Goal: Navigation & Orientation: Find specific page/section

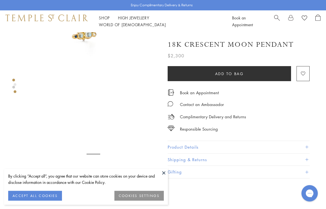
scroll to position [120, 0]
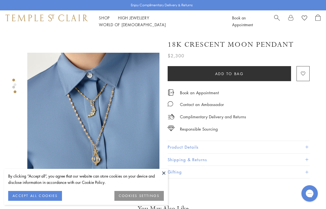
click at [58, 187] on div "By clicking “Accept all”, you agree that our website can store cookies on your …" at bounding box center [85, 182] width 155 height 18
click at [58, 187] on button "ACCEPT ALL COOKIES" at bounding box center [35, 196] width 54 height 10
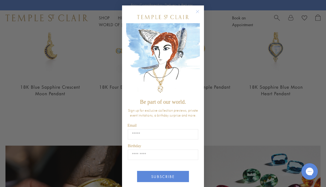
scroll to position [327, 0]
click at [198, 11] on circle "Close dialog" at bounding box center [197, 11] width 7 height 7
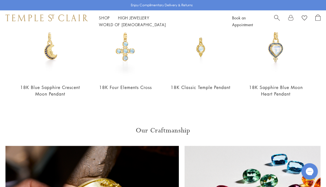
click at [105, 20] on link "Shop Shop" at bounding box center [104, 17] width 11 height 5
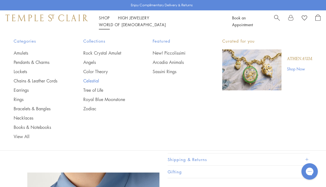
click at [95, 81] on link "Celestial" at bounding box center [107, 81] width 48 height 6
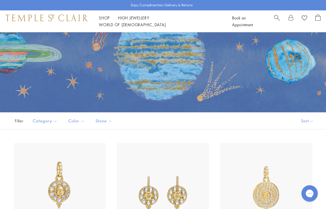
scroll to position [36, 0]
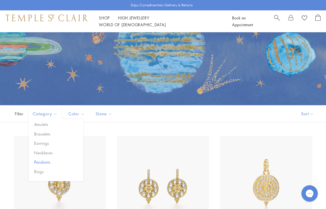
click at [49, 164] on button "Pendants" at bounding box center [58, 162] width 50 height 6
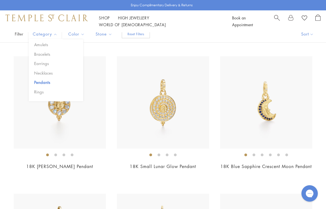
scroll to position [116, 0]
click at [52, 37] on button "Category" at bounding box center [45, 34] width 33 height 12
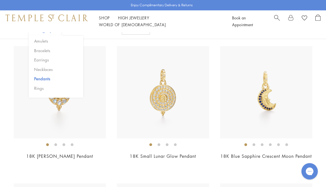
scroll to position [126, 0]
click at [49, 32] on div "Shop Shop Categories Amulets Pendants & Charms Lockets Chains & Leather Cords E…" at bounding box center [163, 21] width 326 height 22
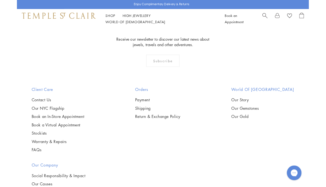
scroll to position [2111, 0]
